Goal: Task Accomplishment & Management: Use online tool/utility

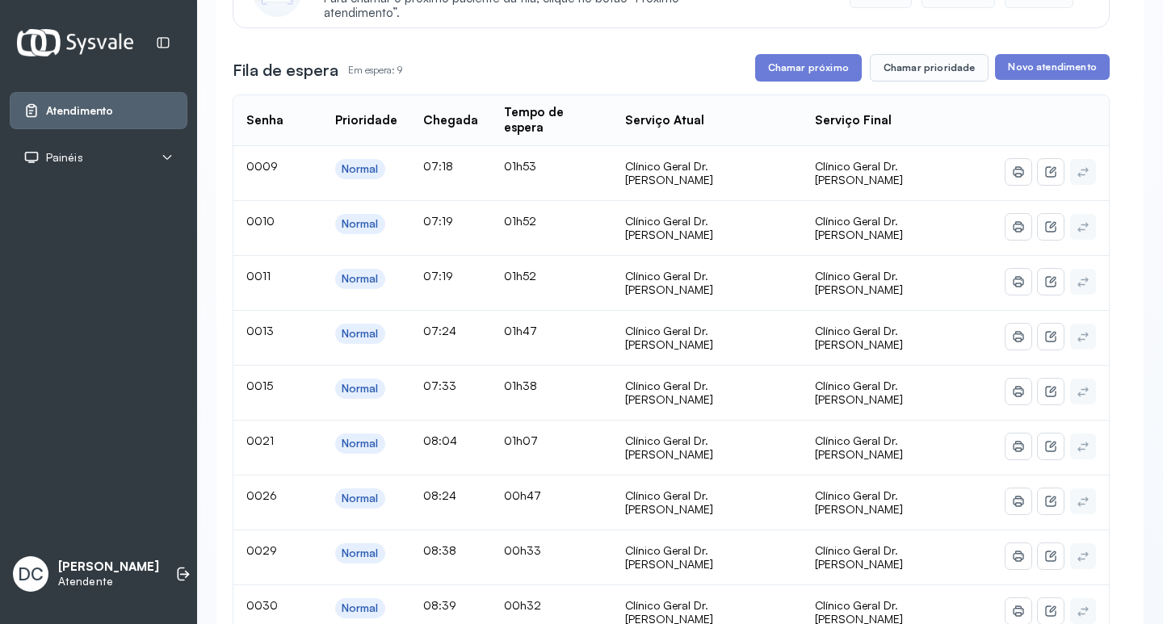
scroll to position [81, 0]
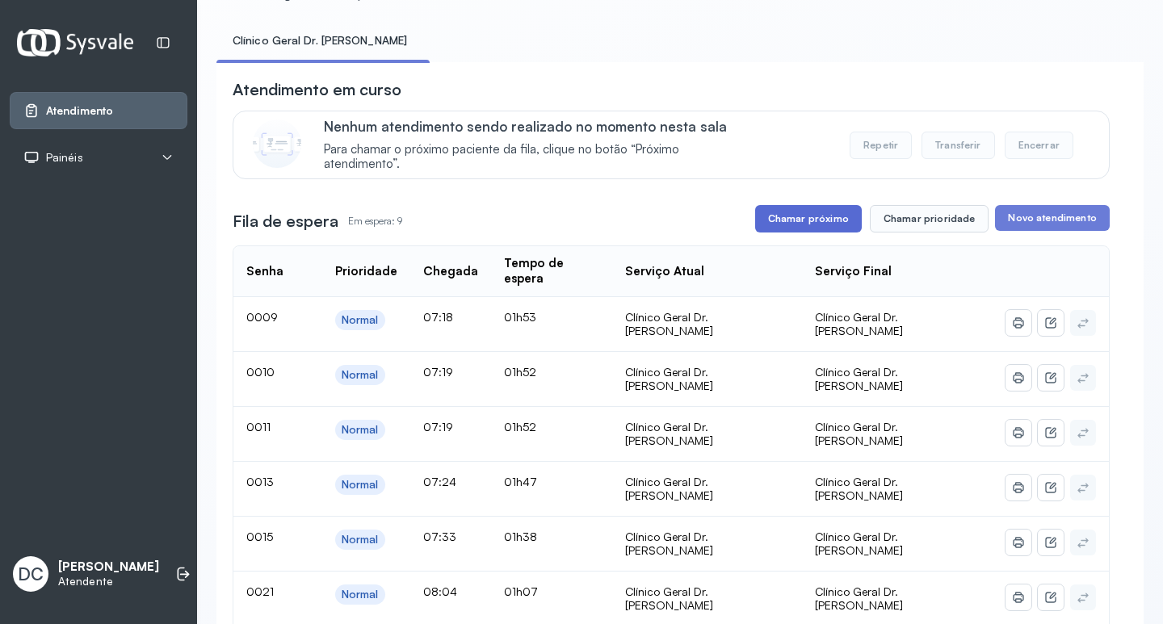
click at [754, 221] on div "Fila de espera Em espera: 9 Chamar próximo Chamar prioridade Novo atendimento" at bounding box center [671, 218] width 877 height 27
click at [757, 221] on button "Chamar próximo" at bounding box center [808, 218] width 107 height 27
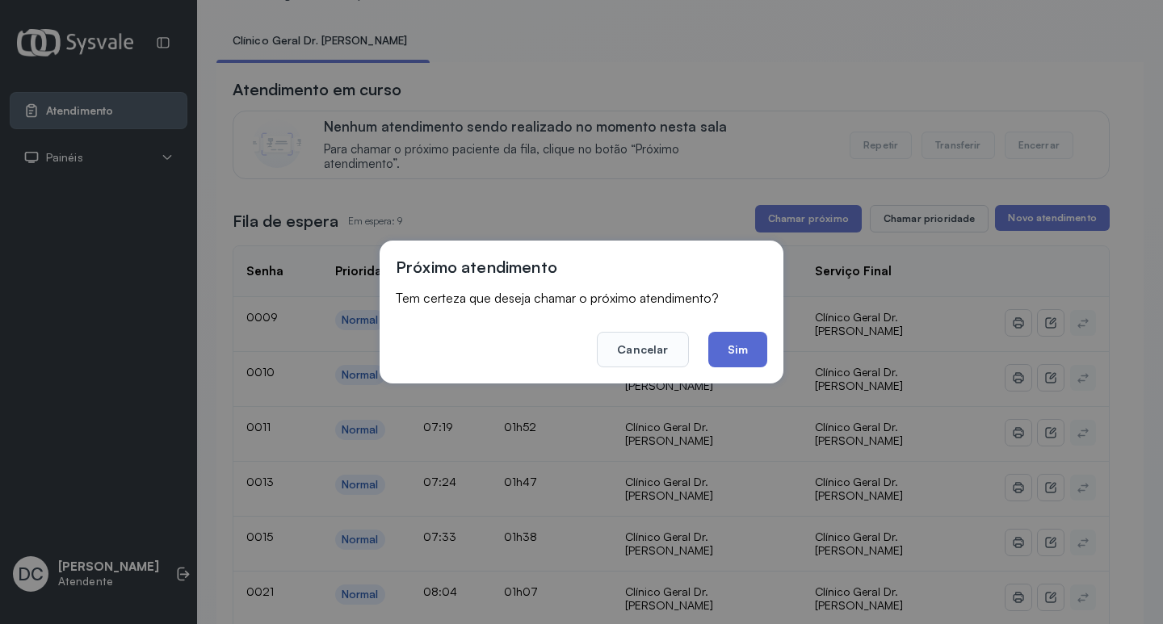
click at [745, 351] on button "Sim" at bounding box center [737, 350] width 59 height 36
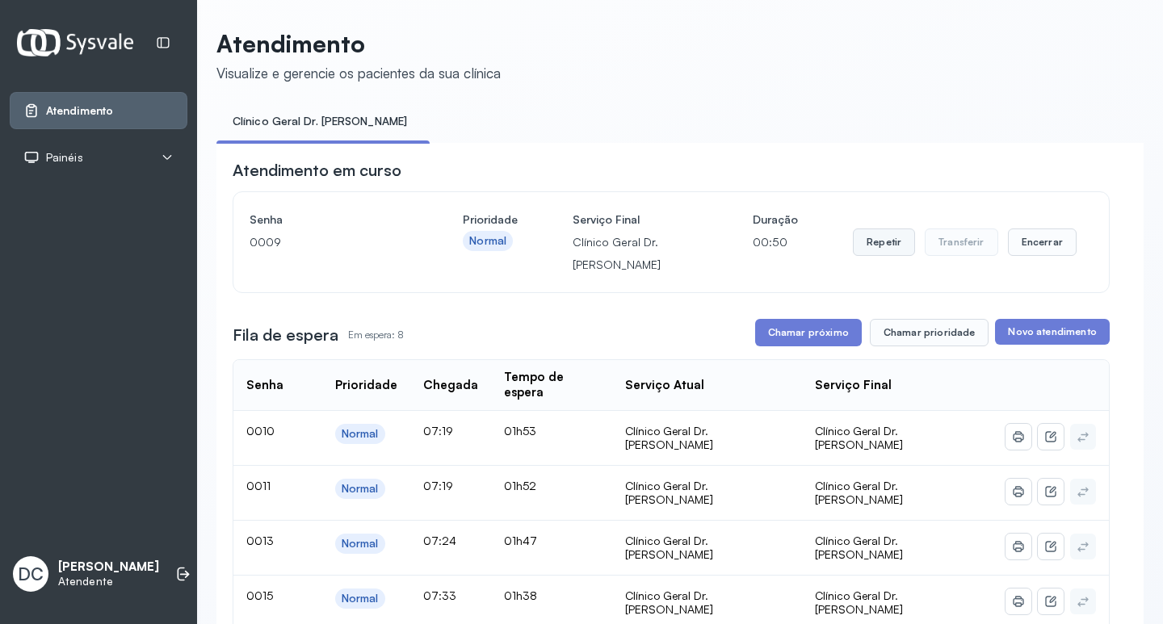
click at [872, 245] on button "Repetir" at bounding box center [884, 242] width 62 height 27
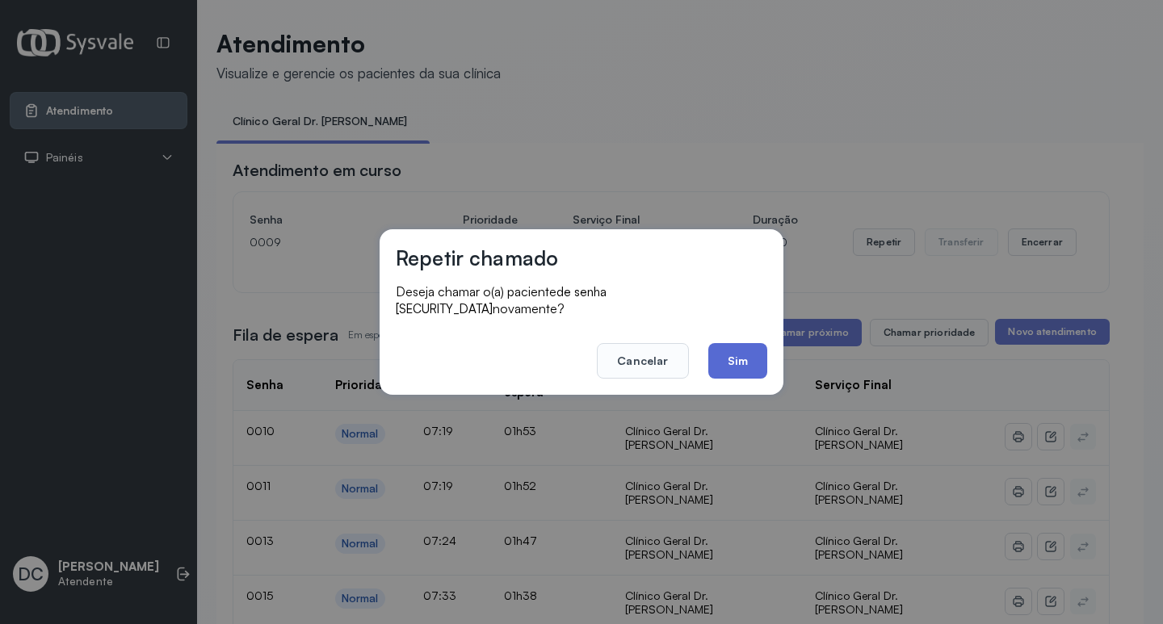
click at [742, 351] on button "Sim" at bounding box center [737, 361] width 59 height 36
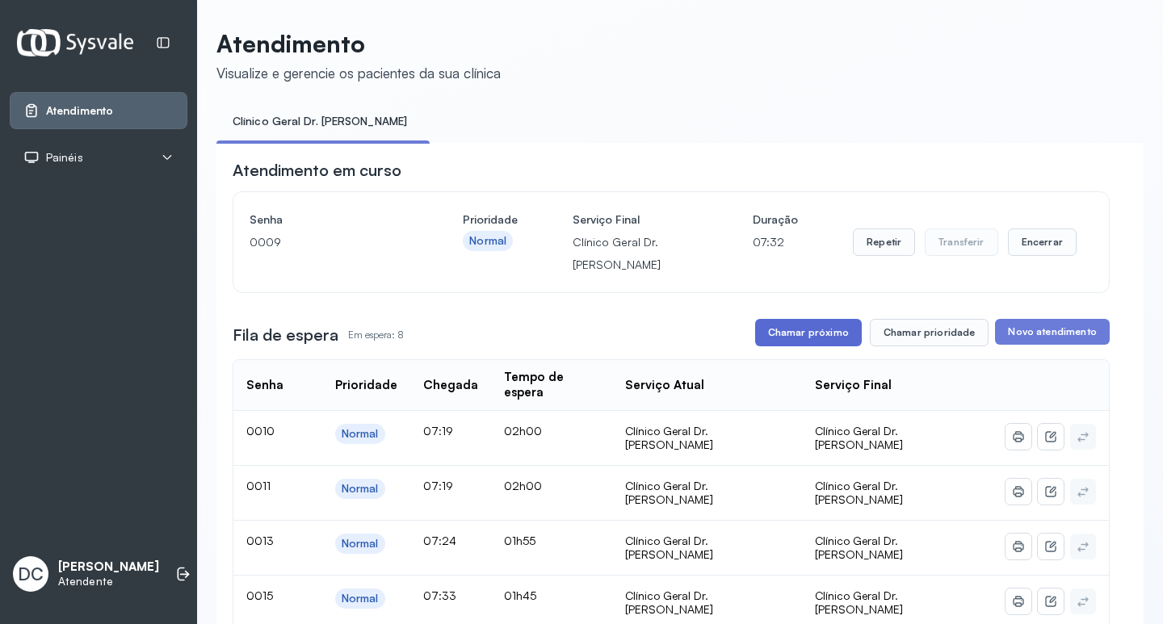
click at [830, 323] on button "Chamar próximo" at bounding box center [808, 332] width 107 height 27
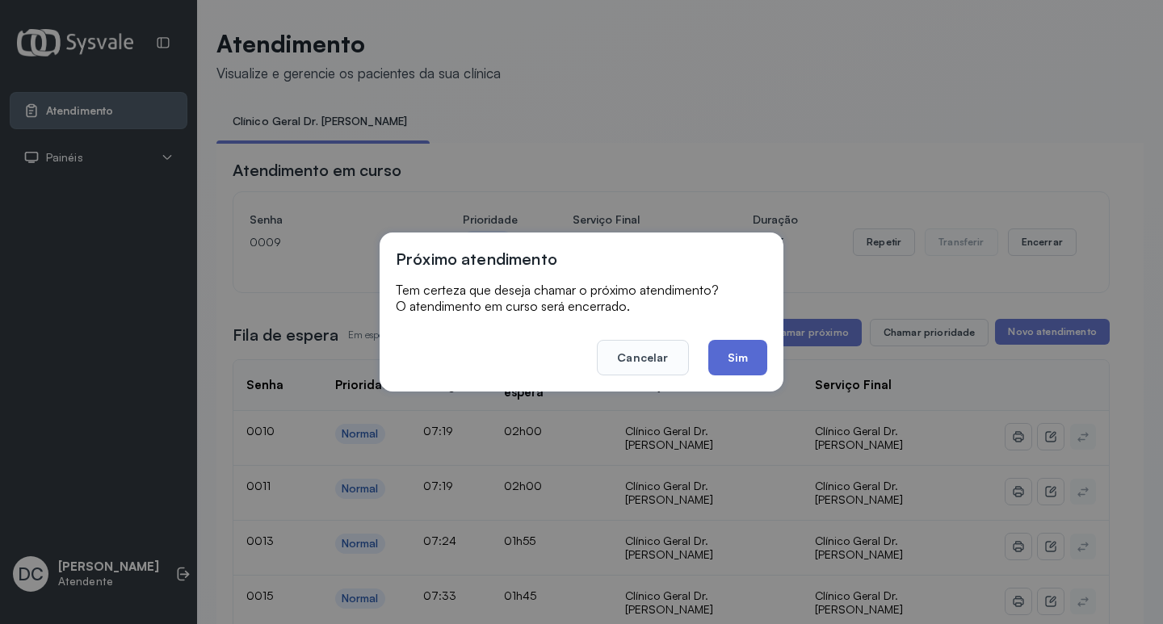
click at [740, 360] on button "Sim" at bounding box center [737, 358] width 59 height 36
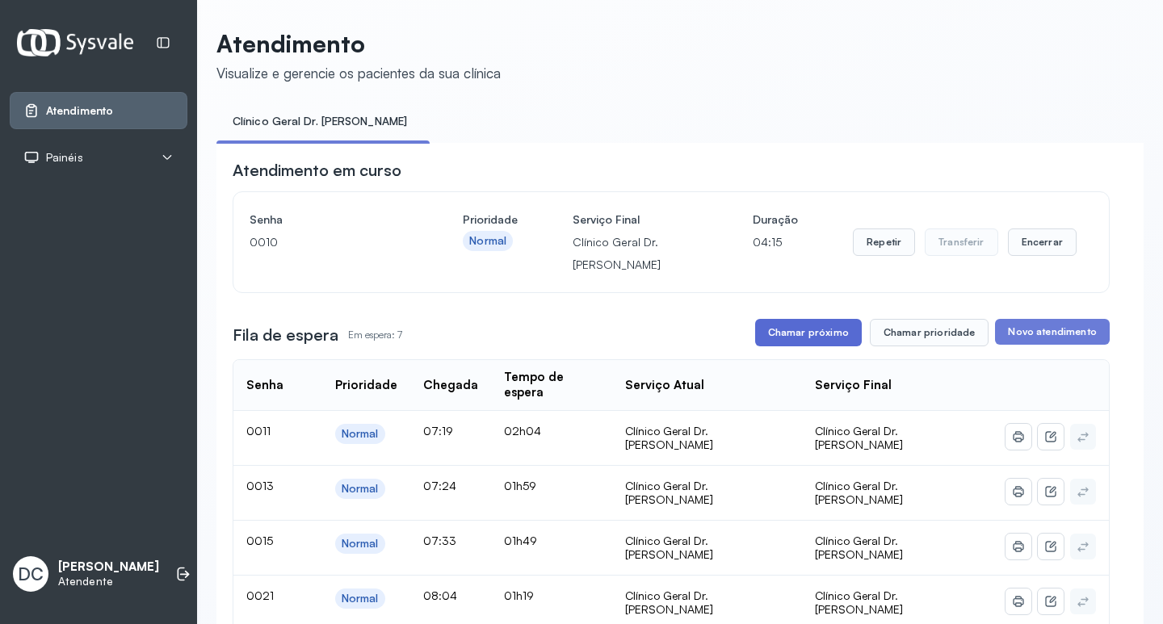
click at [810, 338] on button "Chamar próximo" at bounding box center [808, 332] width 107 height 27
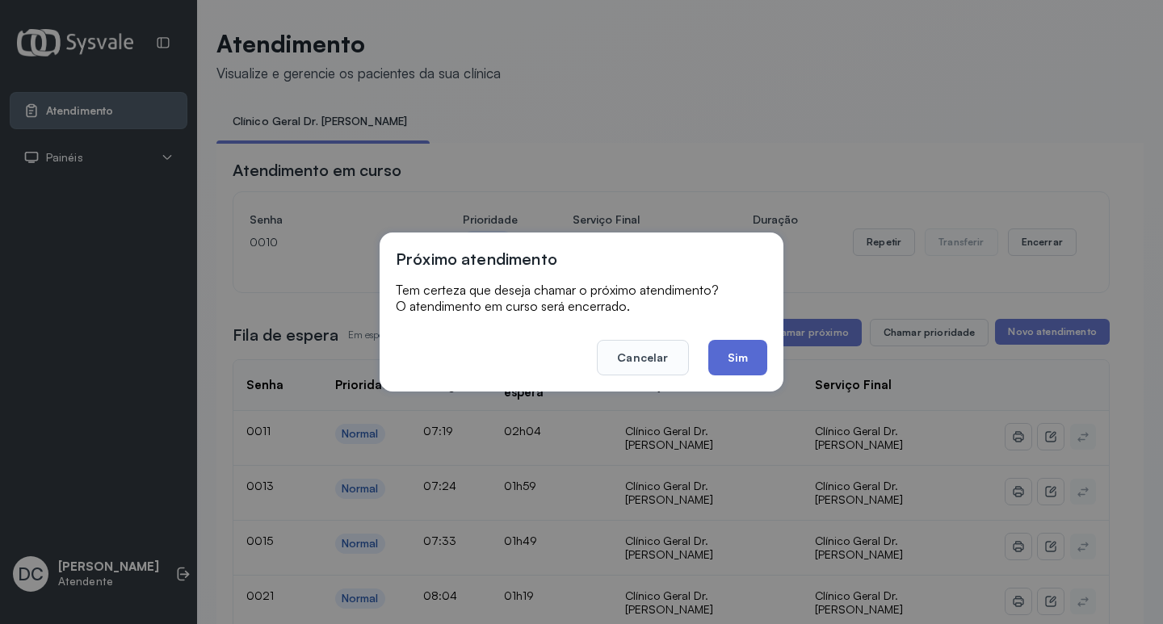
click at [733, 361] on button "Sim" at bounding box center [737, 358] width 59 height 36
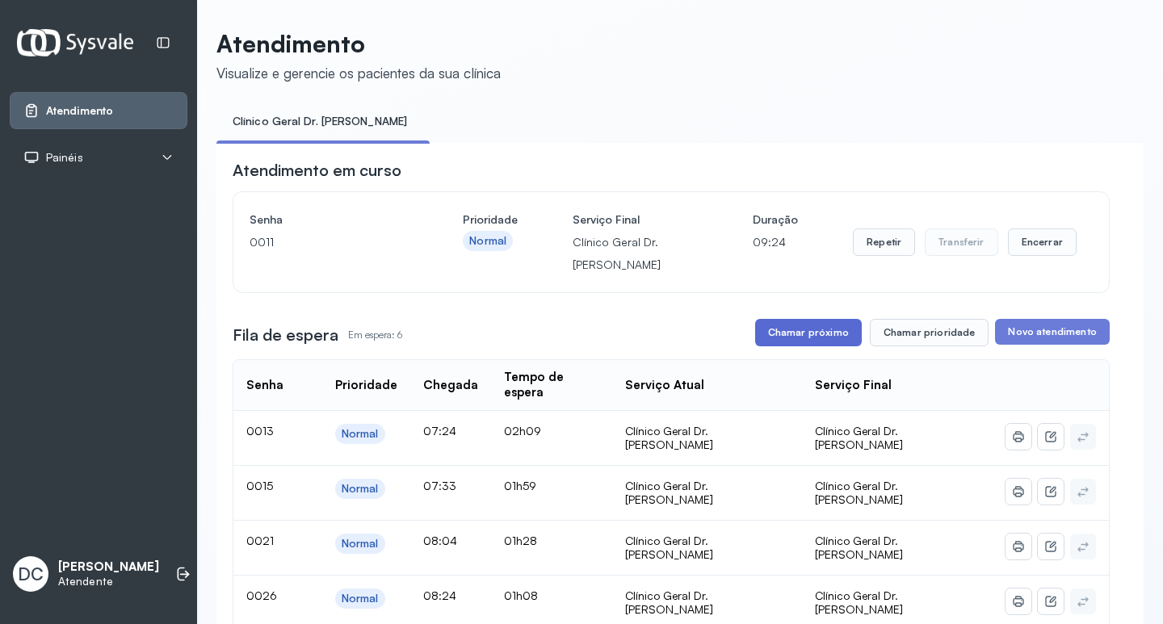
click at [789, 342] on button "Chamar próximo" at bounding box center [808, 332] width 107 height 27
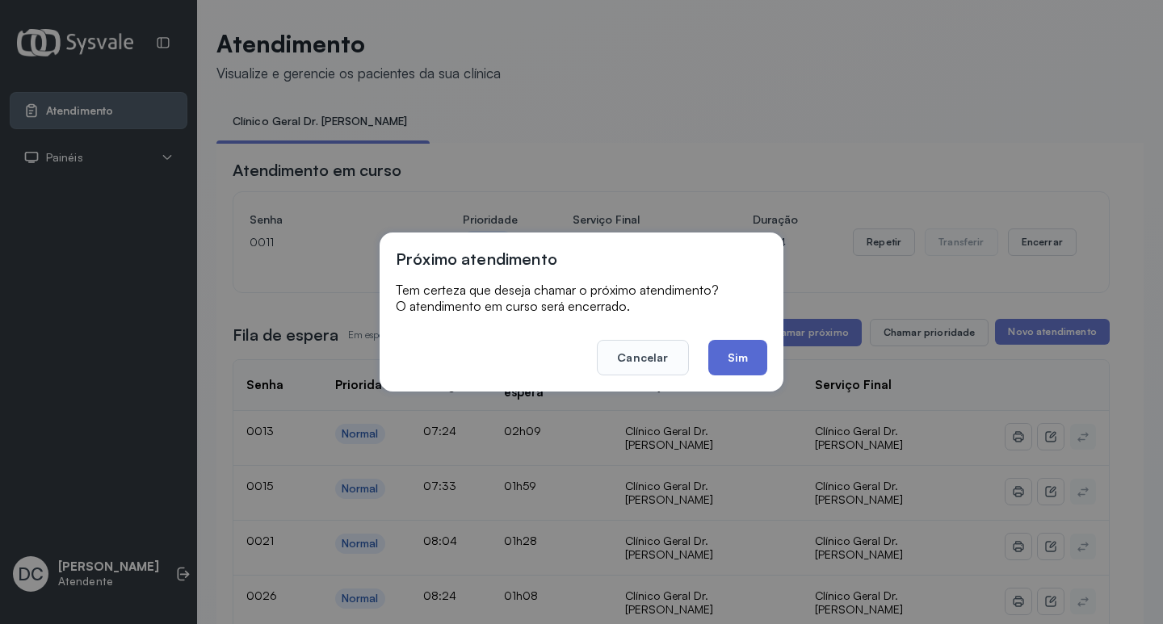
click at [712, 359] on button "Sim" at bounding box center [737, 358] width 59 height 36
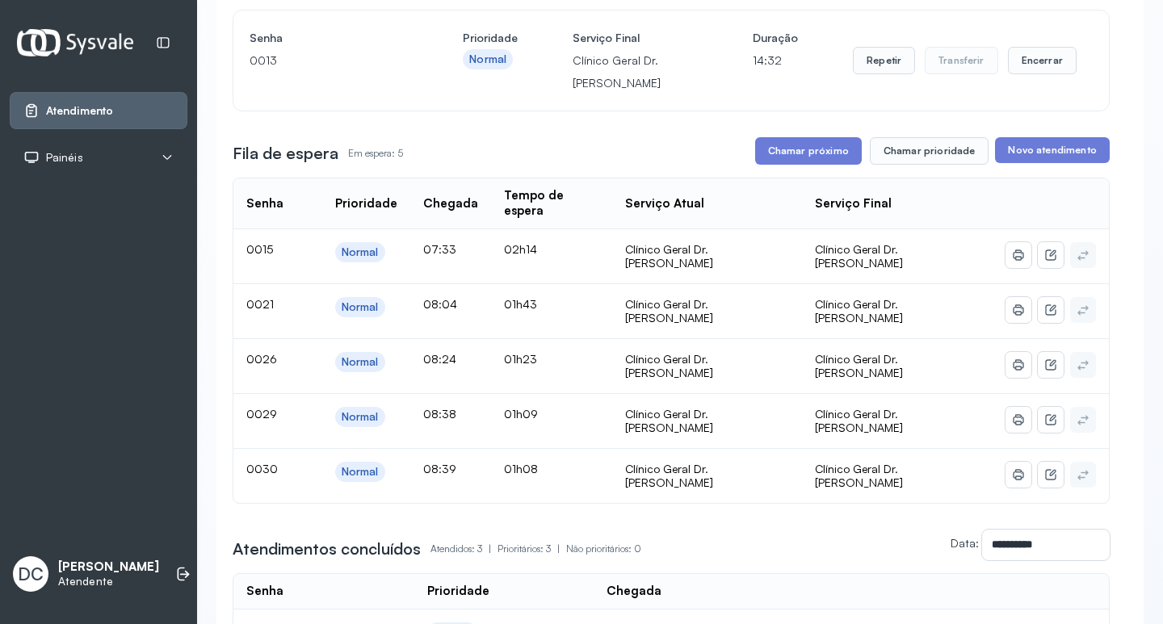
scroll to position [162, 0]
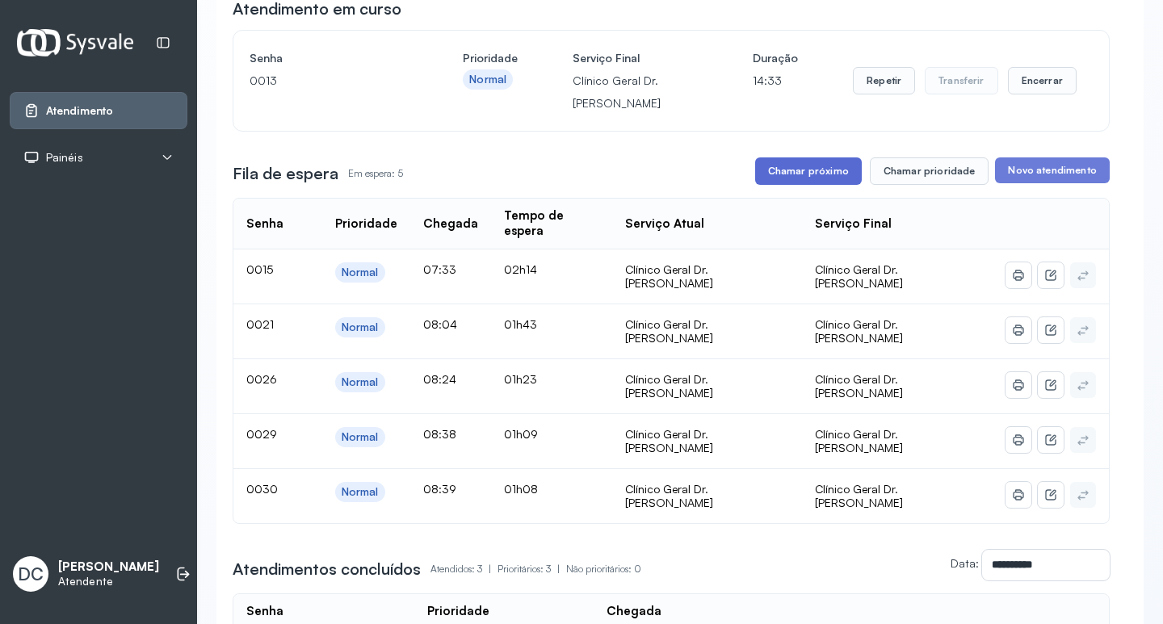
click at [807, 185] on button "Chamar próximo" at bounding box center [808, 171] width 107 height 27
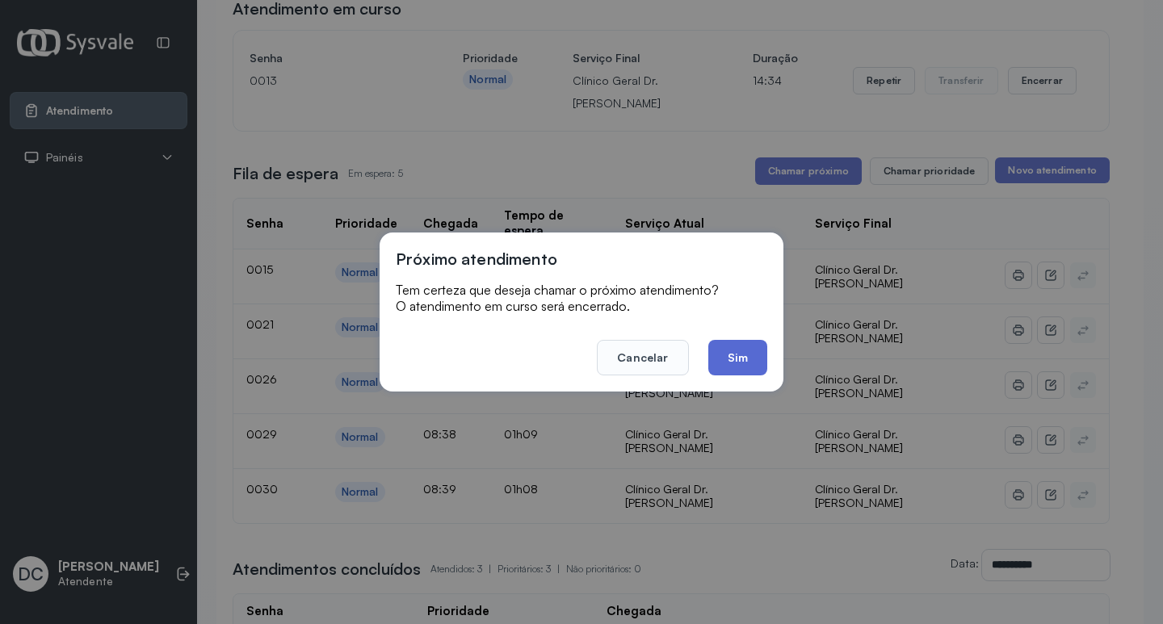
click at [737, 368] on button "Sim" at bounding box center [737, 358] width 59 height 36
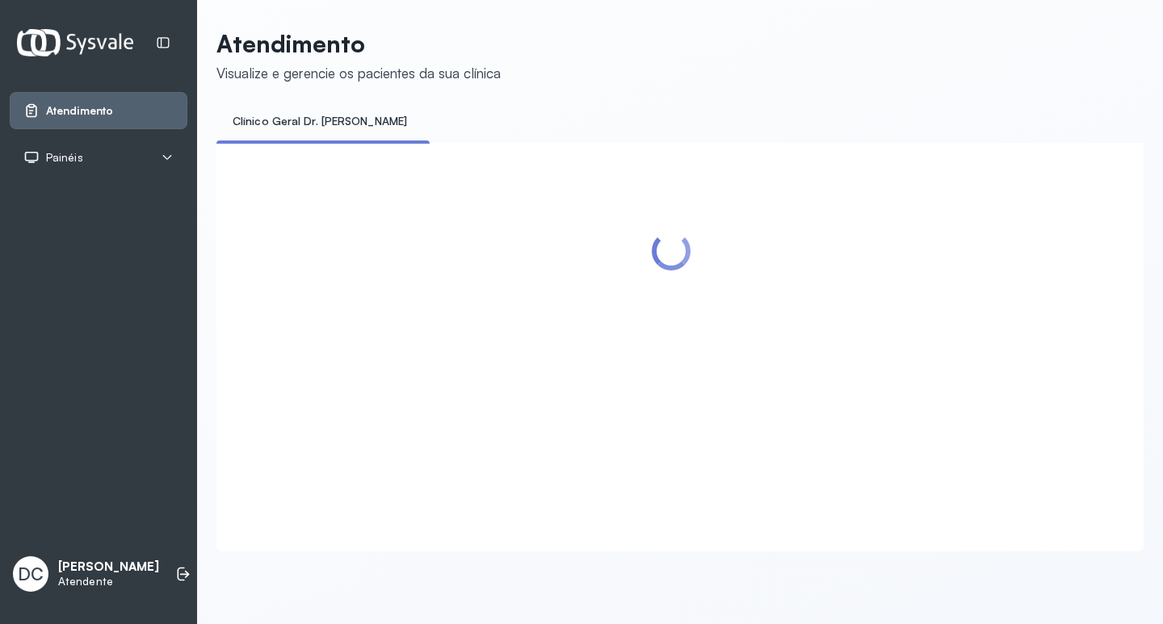
scroll to position [0, 0]
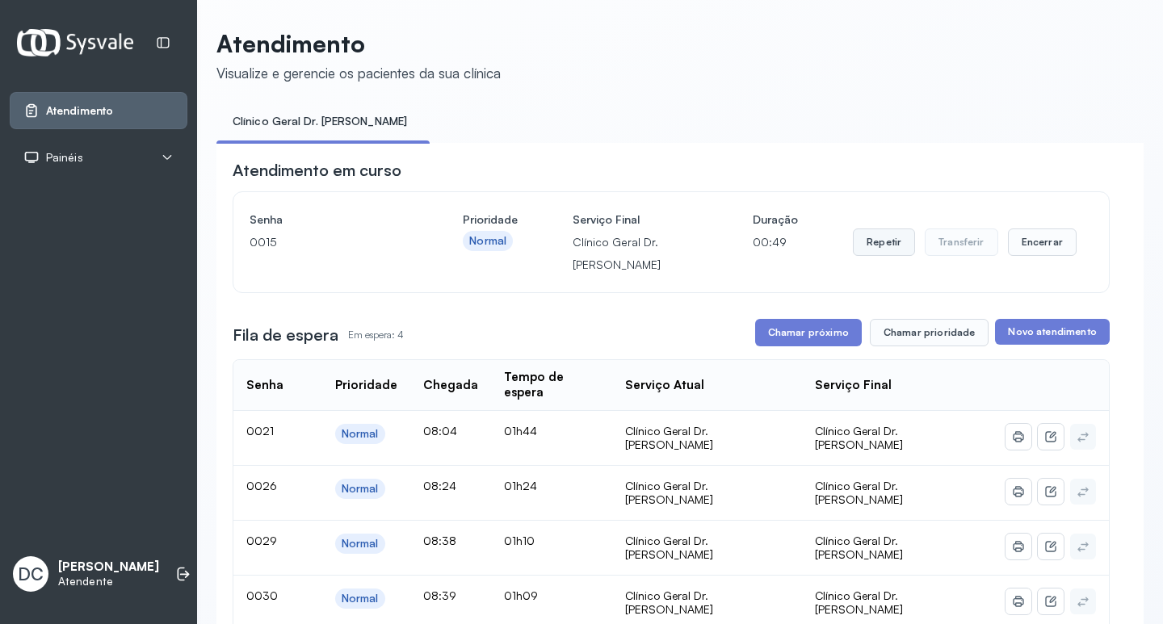
click at [856, 242] on button "Repetir" at bounding box center [884, 242] width 62 height 27
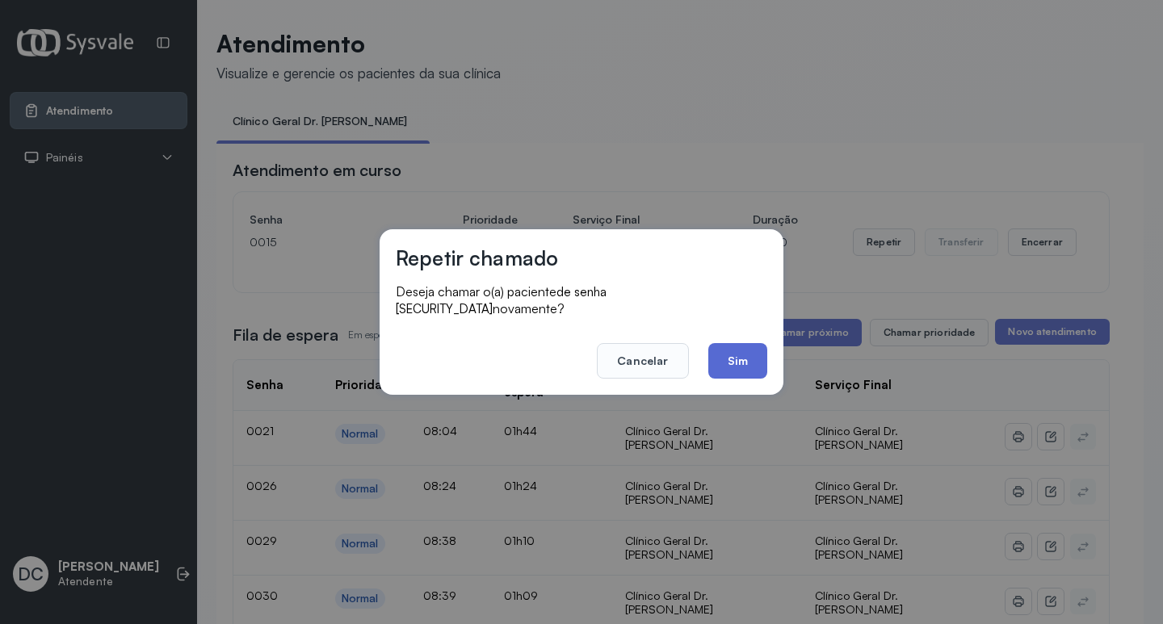
click at [741, 354] on button "Sim" at bounding box center [737, 361] width 59 height 36
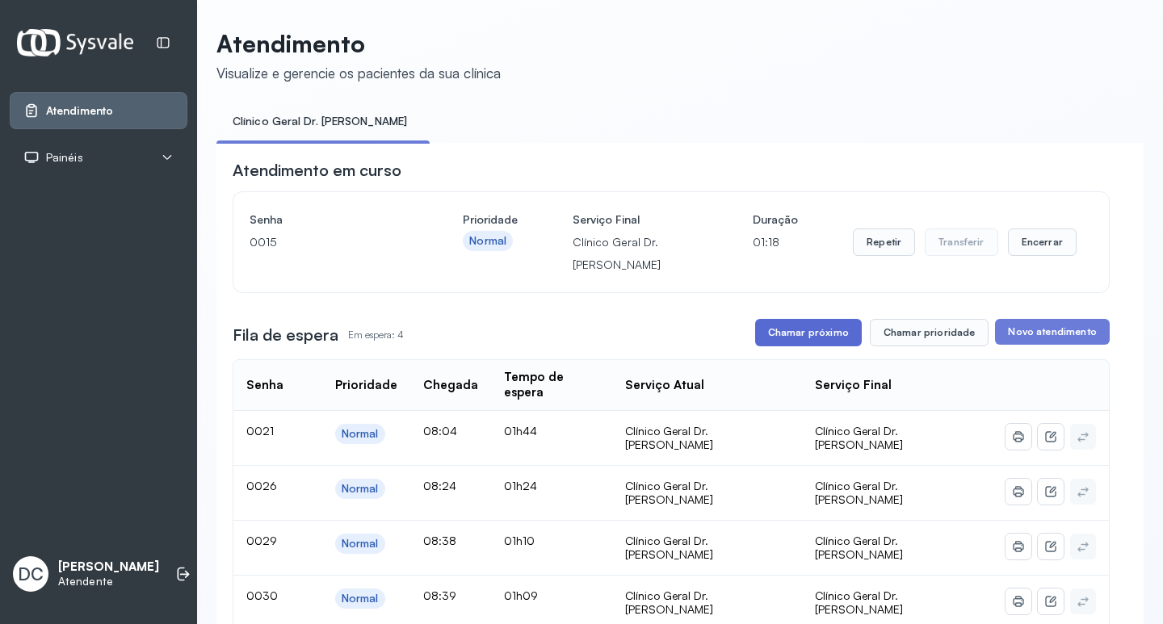
click at [796, 335] on button "Chamar próximo" at bounding box center [808, 332] width 107 height 27
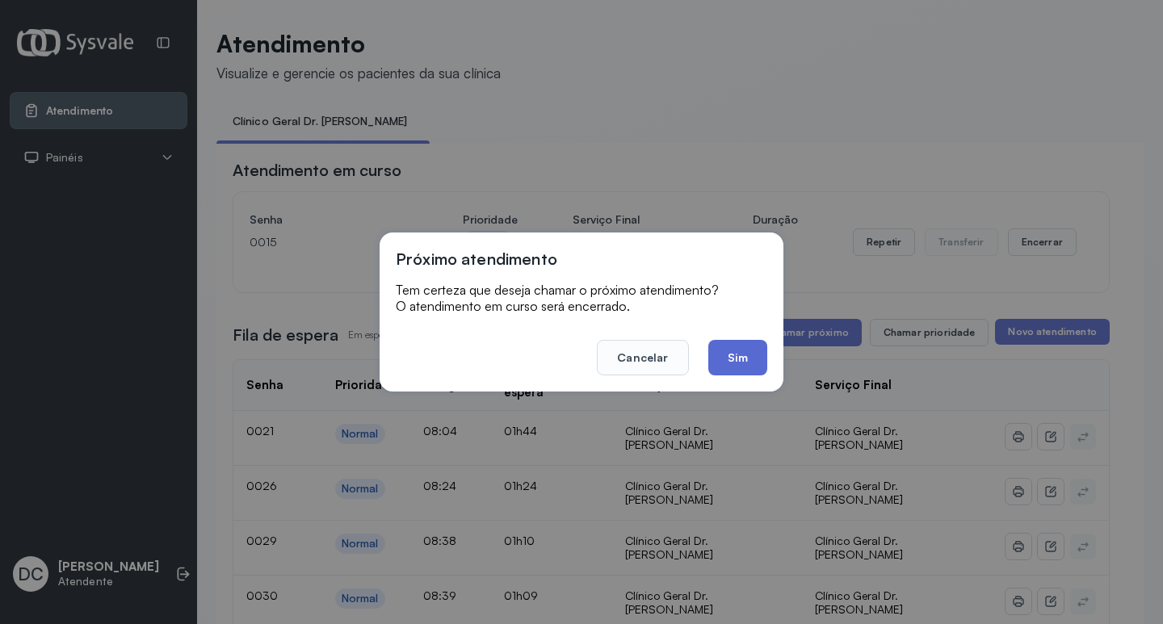
click at [750, 359] on button "Sim" at bounding box center [737, 358] width 59 height 36
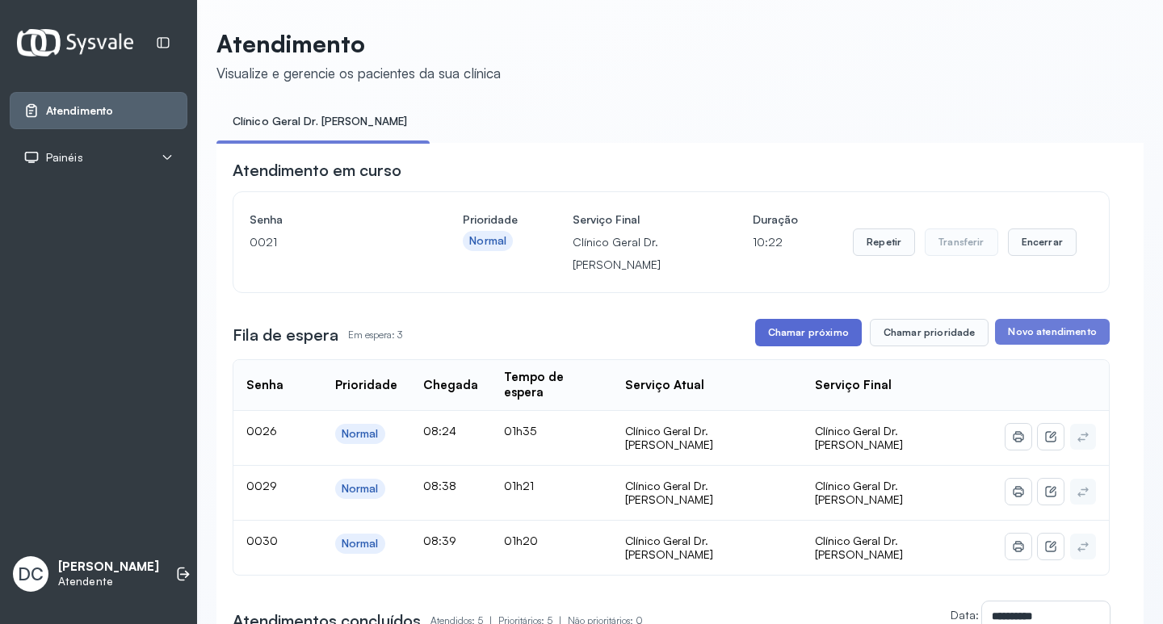
click at [783, 338] on button "Chamar próximo" at bounding box center [808, 332] width 107 height 27
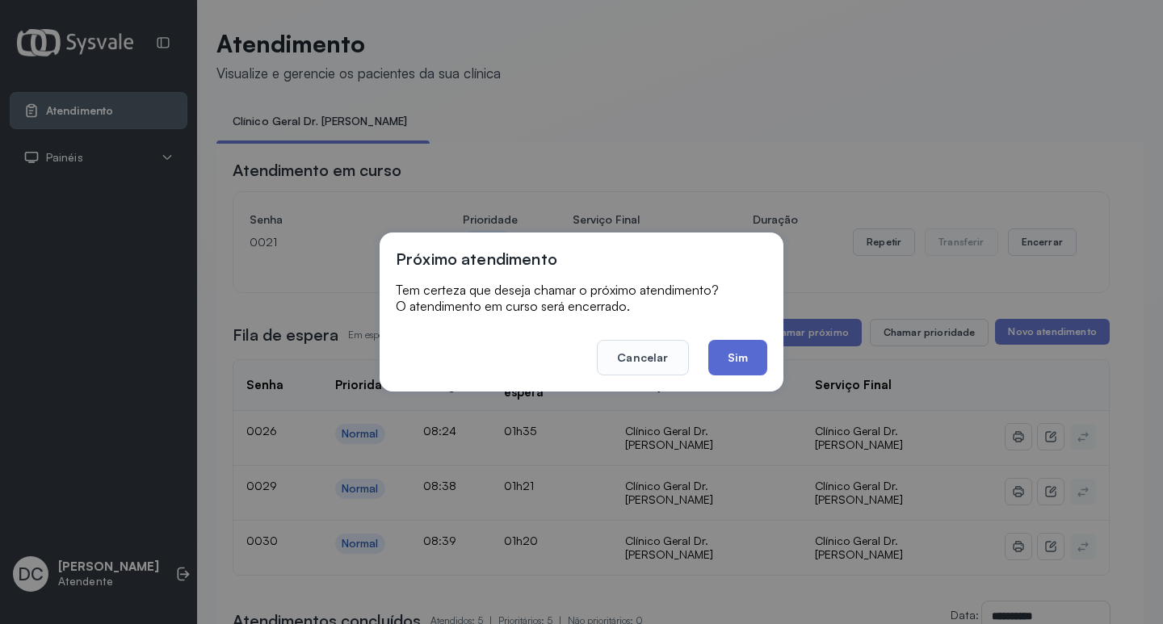
click at [738, 362] on button "Sim" at bounding box center [737, 358] width 59 height 36
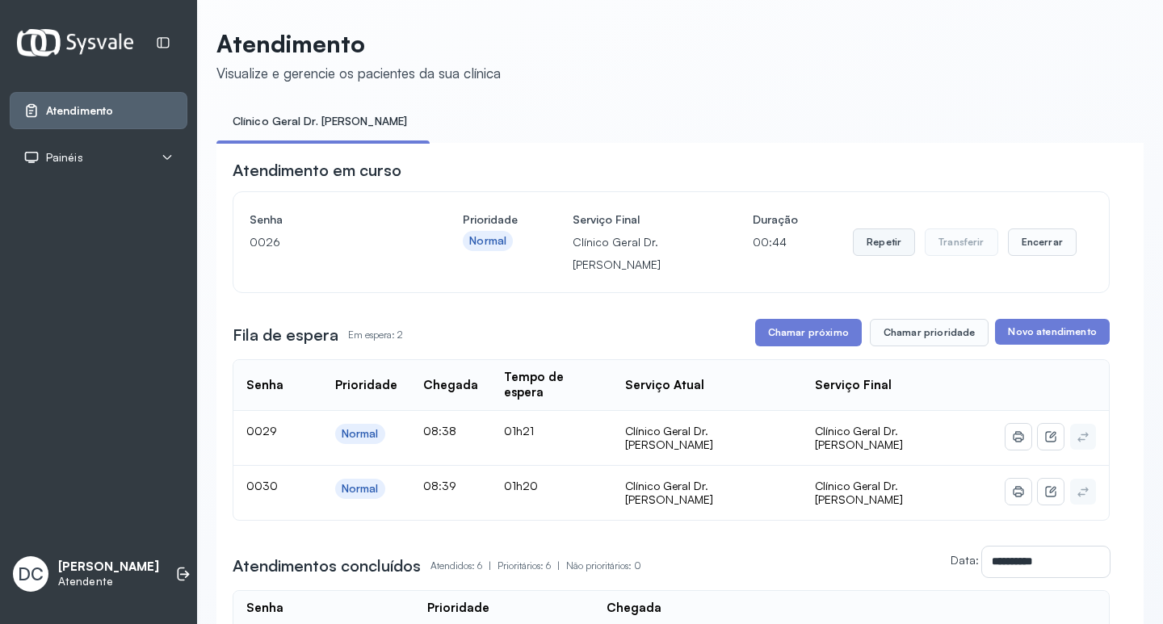
click at [891, 242] on button "Repetir" at bounding box center [884, 242] width 62 height 27
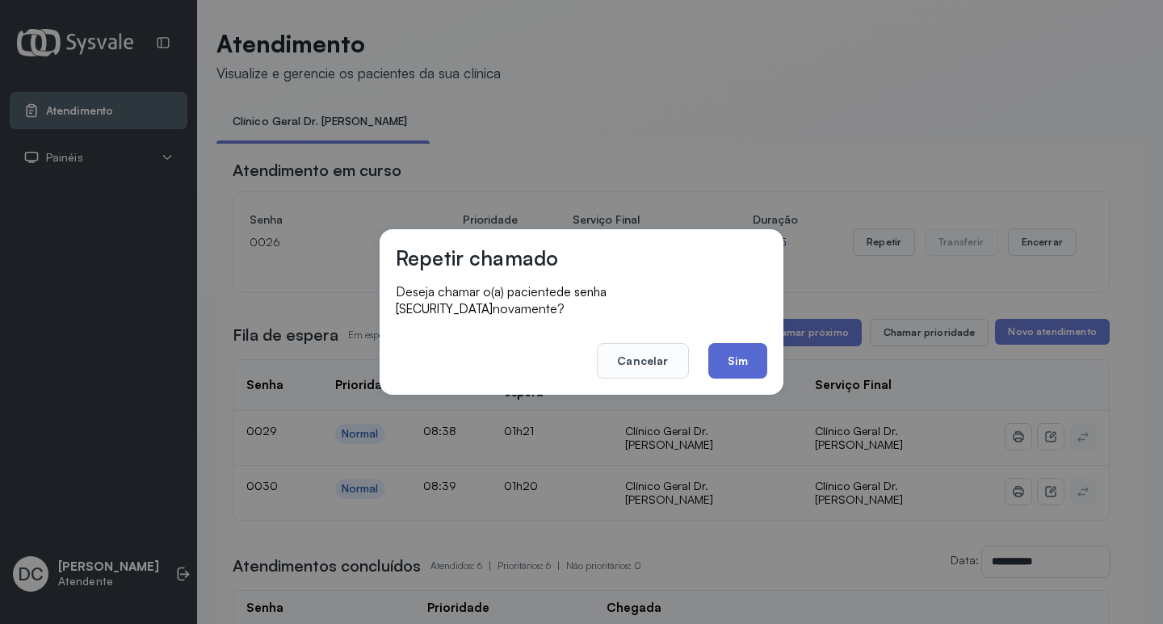
click at [731, 343] on button "Sim" at bounding box center [737, 361] width 59 height 36
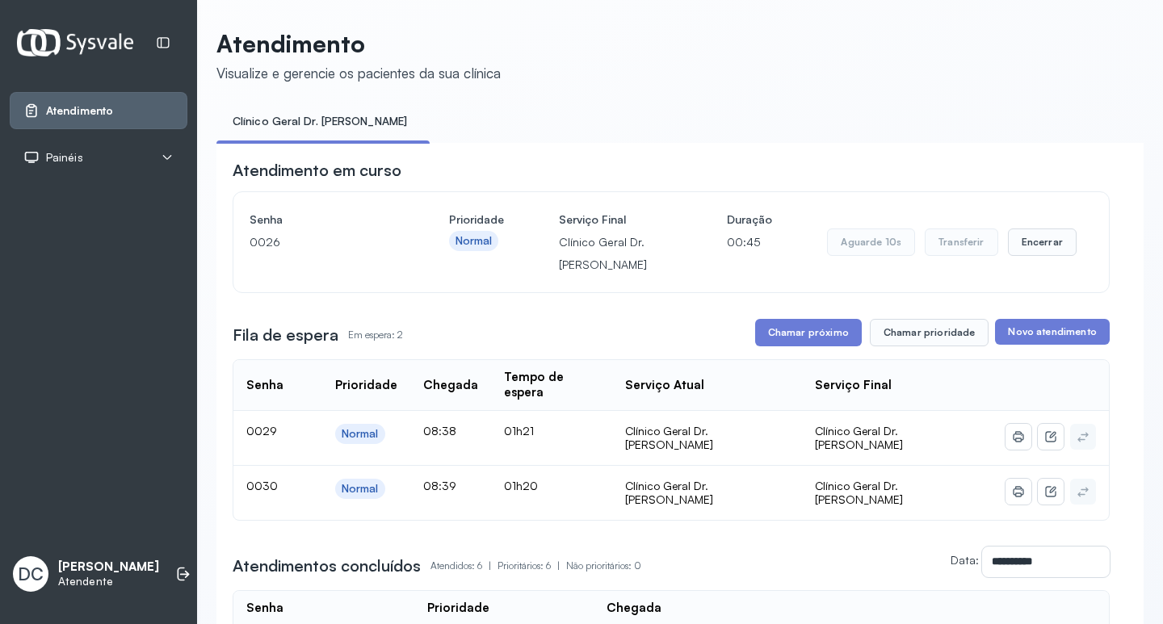
click at [731, 342] on div "Fila de espera Em espera: 2 Chamar próximo Chamar prioridade Novo atendimento" at bounding box center [671, 332] width 877 height 27
